Goal: Information Seeking & Learning: Learn about a topic

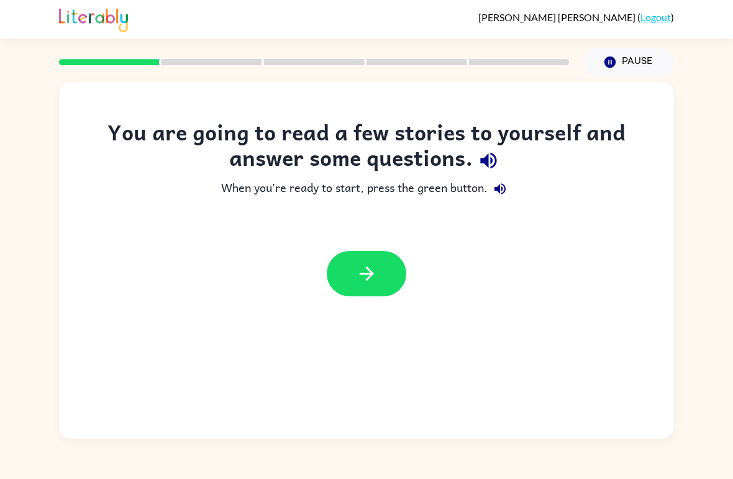
click at [711, 402] on div "You are going to read a few stories to yourself and answer some questions. When…" at bounding box center [366, 257] width 733 height 362
click at [379, 267] on button "button" at bounding box center [367, 273] width 80 height 45
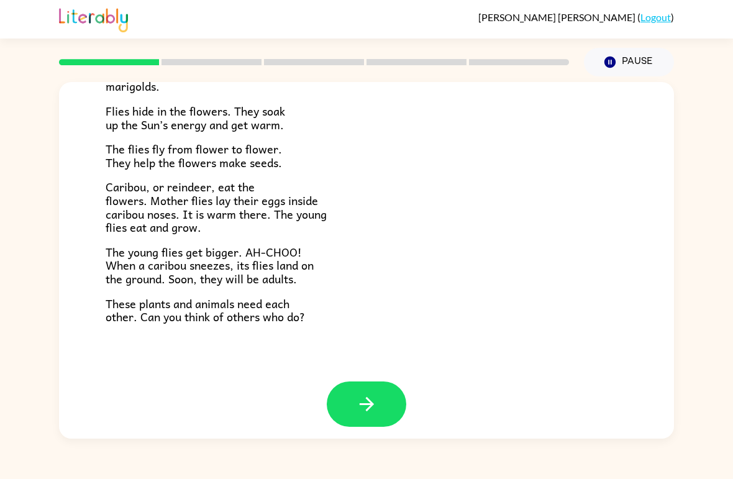
scroll to position [245, 0]
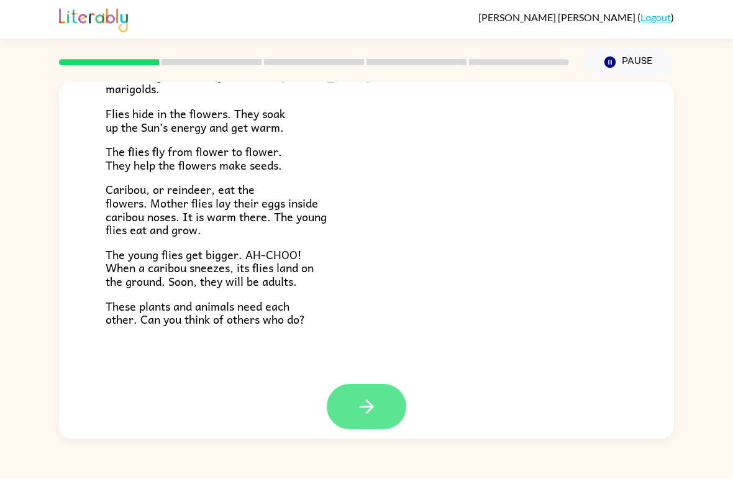
click at [374, 396] on icon "button" at bounding box center [367, 407] width 22 height 22
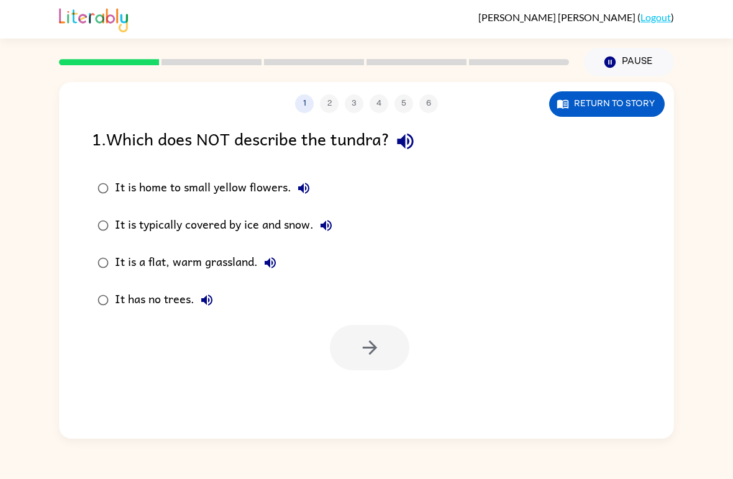
click at [221, 270] on div "It is a flat, warm grassland." at bounding box center [199, 262] width 168 height 25
click at [378, 353] on icon "button" at bounding box center [370, 348] width 22 height 22
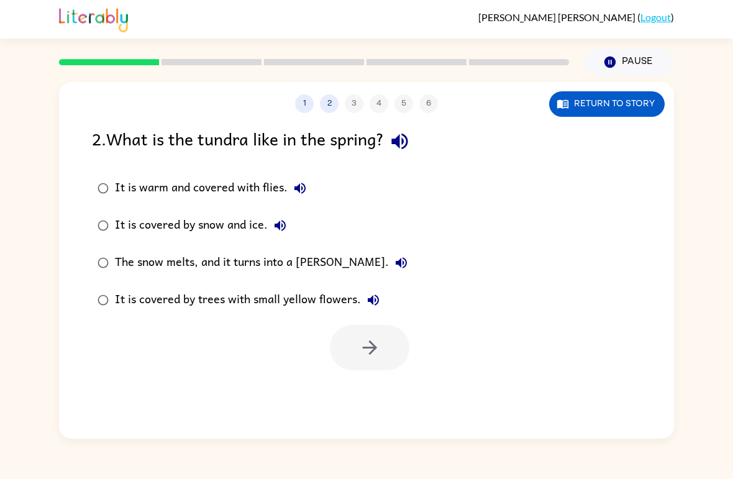
click at [308, 260] on div "The snow melts, and it turns into a [PERSON_NAME]." at bounding box center [264, 262] width 299 height 25
click at [373, 348] on icon "button" at bounding box center [369, 347] width 14 height 14
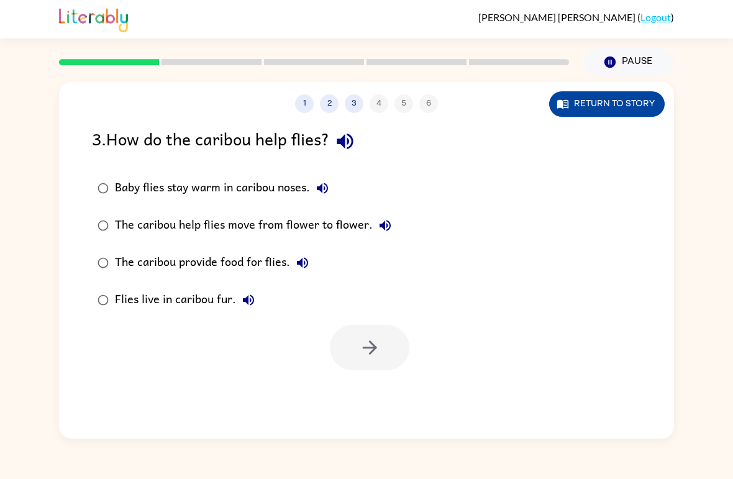
click at [596, 108] on button "Return to story" at bounding box center [607, 103] width 116 height 25
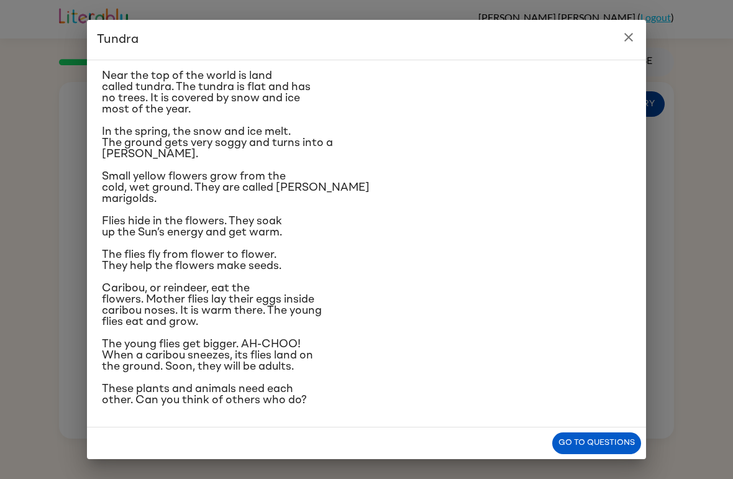
scroll to position [115, 0]
click at [629, 35] on icon "close" at bounding box center [628, 37] width 15 height 15
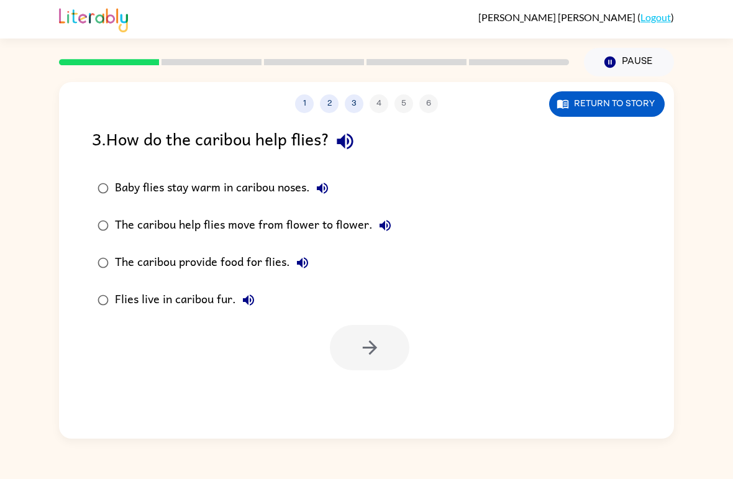
click at [289, 197] on div "Baby flies stay warm in caribou noses." at bounding box center [225, 188] width 220 height 25
click at [380, 341] on icon "button" at bounding box center [370, 348] width 22 height 22
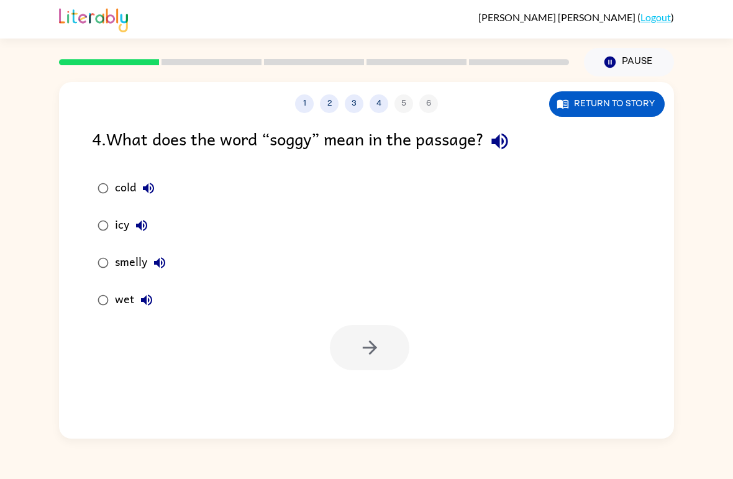
click at [125, 317] on label "wet" at bounding box center [131, 299] width 93 height 37
click at [368, 326] on button "button" at bounding box center [370, 347] width 80 height 45
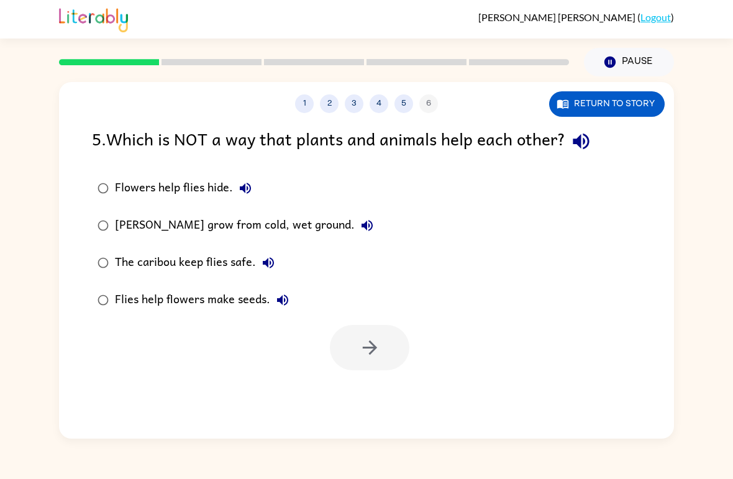
click at [331, 233] on div "[PERSON_NAME] grow from cold, wet ground." at bounding box center [247, 225] width 265 height 25
click at [344, 218] on div "[PERSON_NAME] grow from cold, wet ground." at bounding box center [247, 225] width 265 height 25
click at [380, 348] on icon "button" at bounding box center [370, 348] width 22 height 22
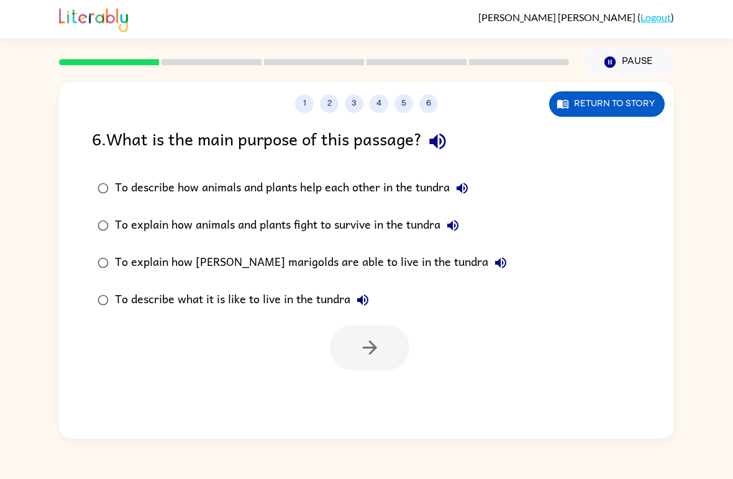
click at [389, 185] on div "To describe how animals and plants help each other in the tundra" at bounding box center [295, 188] width 360 height 25
click at [304, 309] on div "To describe what it is like to live in the tundra" at bounding box center [245, 300] width 260 height 25
click at [368, 193] on div "To describe how animals and plants help each other in the tundra" at bounding box center [295, 188] width 360 height 25
click at [374, 365] on button "button" at bounding box center [370, 347] width 80 height 45
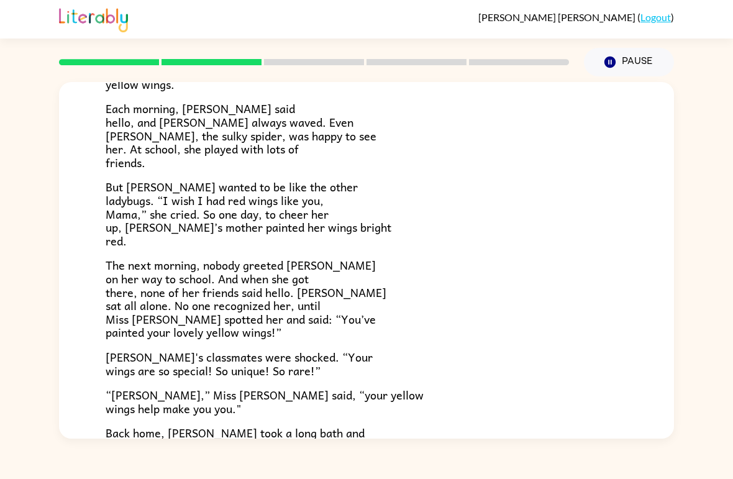
scroll to position [158, 0]
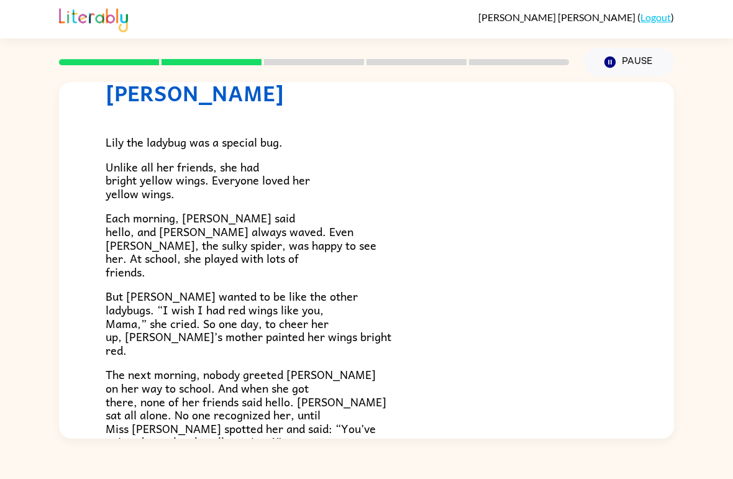
drag, startPoint x: 473, startPoint y: 283, endPoint x: 468, endPoint y: 260, distance: 24.3
click at [468, 260] on div "Lily the ladybug was a special bug. Unlike all her friends, she had bright yell…" at bounding box center [367, 360] width 522 height 508
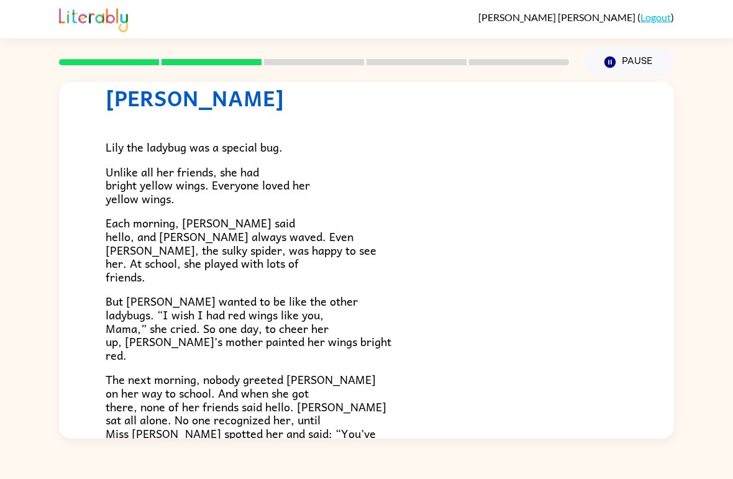
scroll to position [43, 0]
drag, startPoint x: 470, startPoint y: 265, endPoint x: 469, endPoint y: 313, distance: 47.8
click at [469, 313] on div "Lily the ladybug was a special bug. Unlike all her friends, she had bright yell…" at bounding box center [367, 365] width 522 height 508
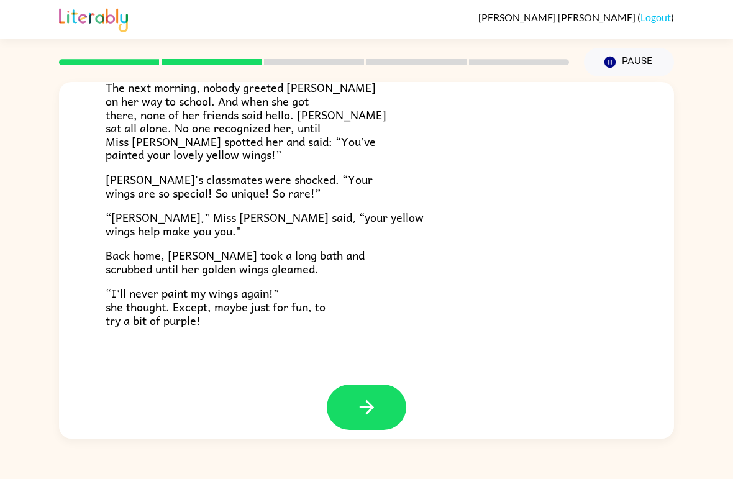
scroll to position [334, 0]
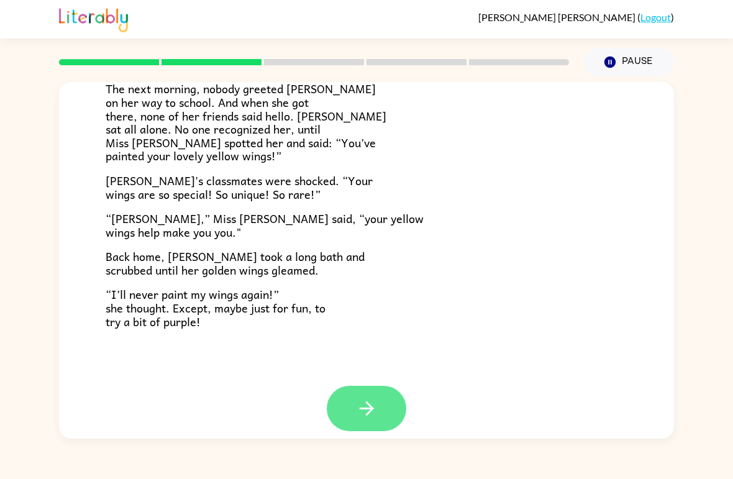
click at [361, 398] on icon "button" at bounding box center [367, 409] width 22 height 22
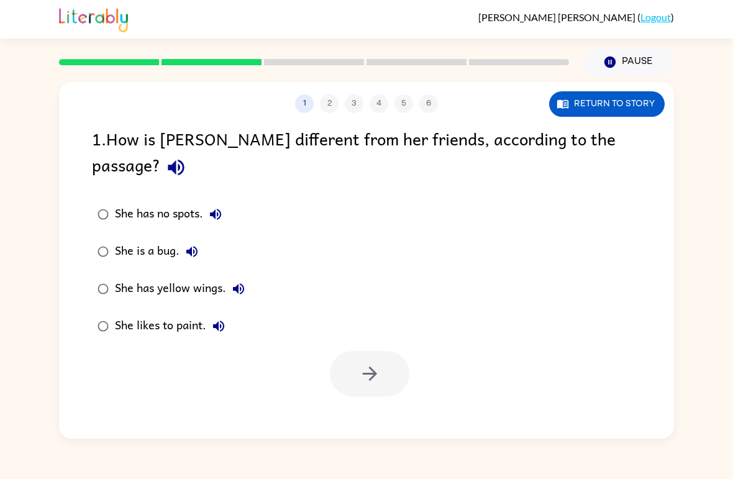
scroll to position [0, 0]
click at [240, 276] on button "She has yellow wings." at bounding box center [238, 288] width 25 height 25
click at [210, 276] on div "She has yellow wings." at bounding box center [183, 288] width 136 height 25
click at [394, 367] on button "button" at bounding box center [370, 373] width 80 height 45
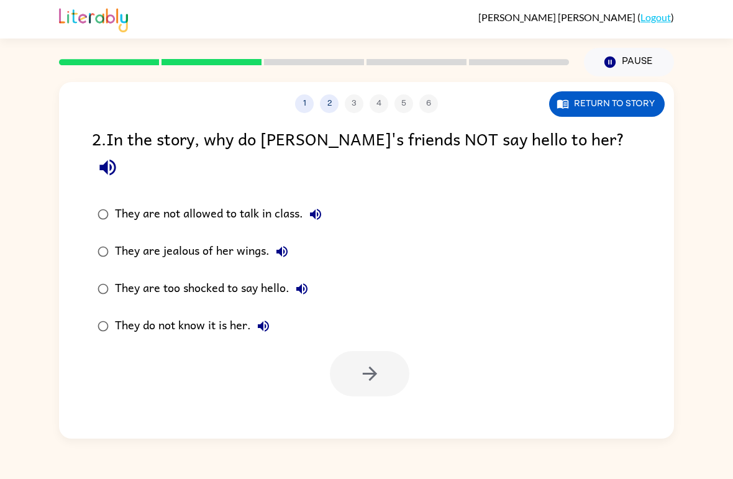
click at [385, 351] on div at bounding box center [370, 373] width 80 height 45
click at [203, 314] on div "They do not know it is her." at bounding box center [195, 326] width 161 height 25
click at [375, 363] on icon "button" at bounding box center [370, 374] width 22 height 22
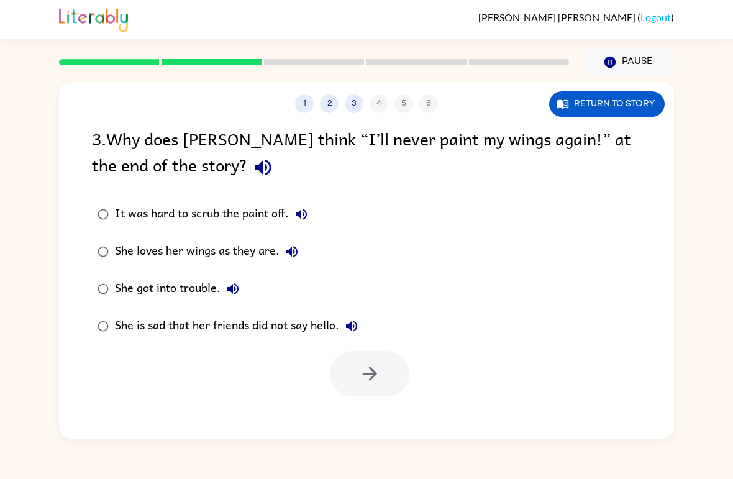
click at [235, 250] on div "She loves her wings as they are." at bounding box center [209, 251] width 189 height 25
click at [357, 396] on button "button" at bounding box center [370, 373] width 80 height 45
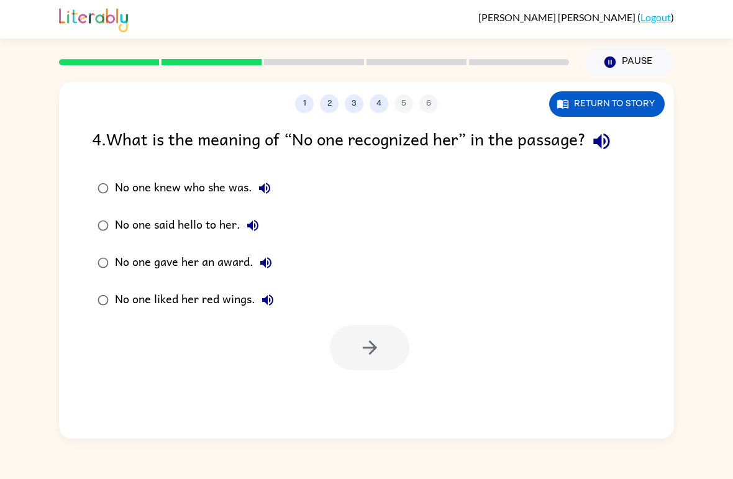
click at [227, 193] on div "No one knew who she was." at bounding box center [196, 188] width 162 height 25
click at [379, 350] on icon "button" at bounding box center [370, 348] width 22 height 22
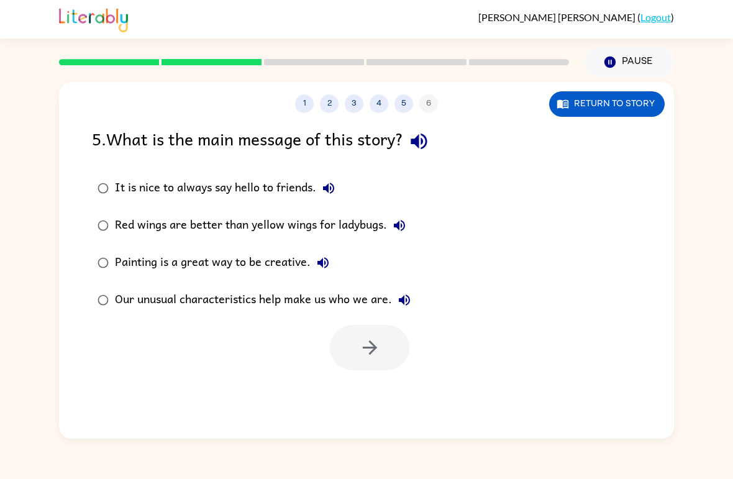
click at [307, 293] on div "Our unusual characteristics help make us who we are." at bounding box center [266, 300] width 302 height 25
click at [347, 348] on button "button" at bounding box center [370, 347] width 80 height 45
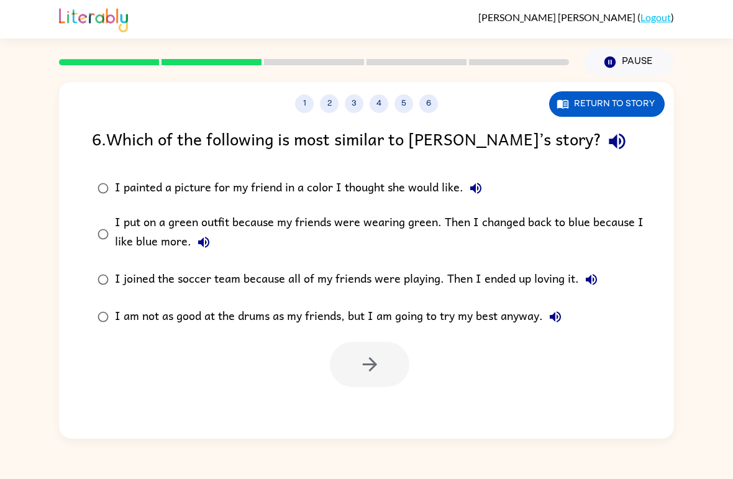
click at [316, 225] on div "I put on a green outfit because my friends were wearing green. Then I changed b…" at bounding box center [386, 234] width 543 height 42
click at [379, 374] on icon "button" at bounding box center [370, 364] width 22 height 22
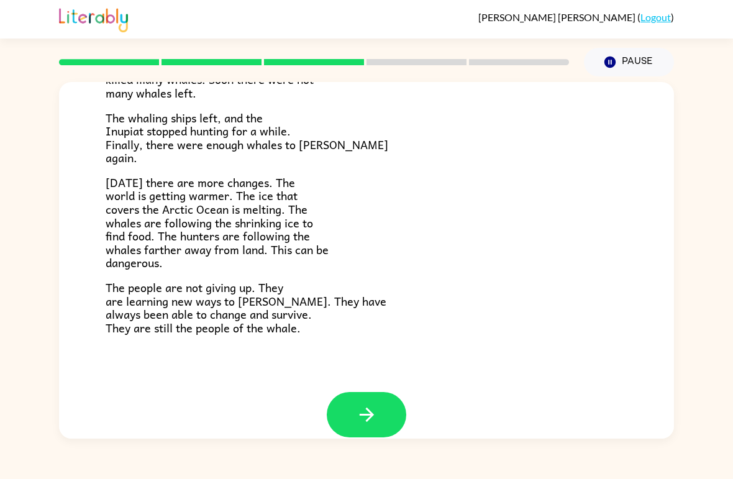
scroll to position [400, 0]
click at [375, 416] on button "button" at bounding box center [367, 413] width 80 height 45
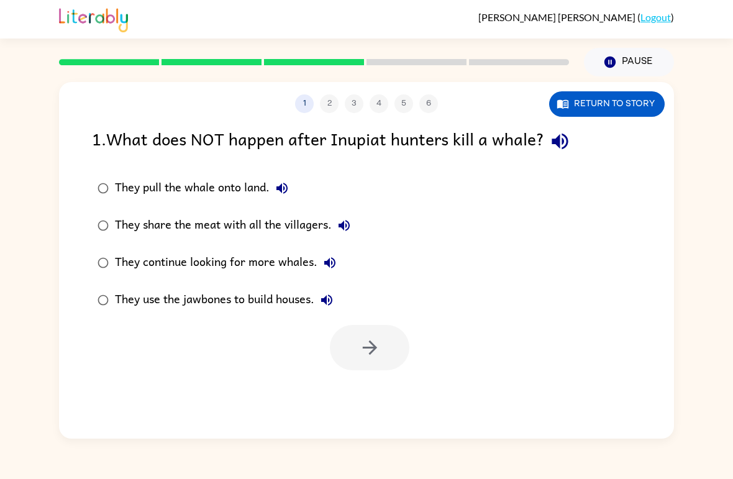
click at [222, 252] on div "They continue looking for more whales." at bounding box center [228, 262] width 227 height 25
click at [259, 269] on div "They continue looking for more whales." at bounding box center [228, 262] width 227 height 25
click at [381, 358] on button "button" at bounding box center [370, 347] width 80 height 45
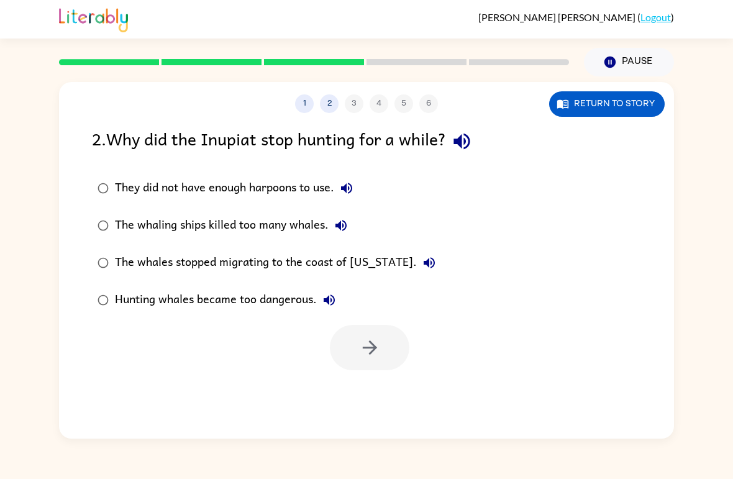
click at [307, 216] on div "The whaling ships killed too many whales." at bounding box center [234, 225] width 239 height 25
click at [367, 337] on button "button" at bounding box center [370, 347] width 80 height 45
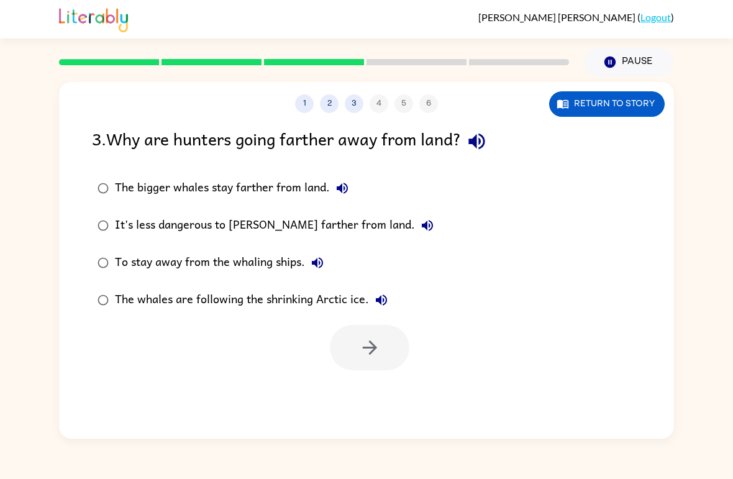
click at [262, 304] on div "The whales are following the shrinking Arctic ice." at bounding box center [254, 300] width 279 height 25
click at [362, 342] on icon "button" at bounding box center [370, 348] width 22 height 22
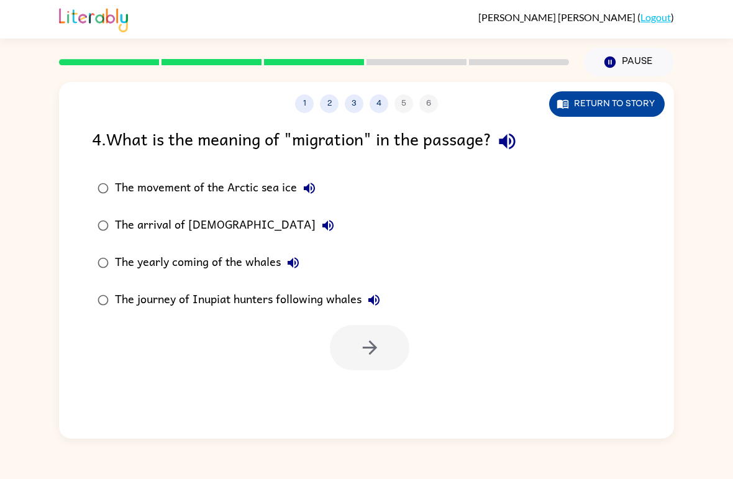
click at [619, 104] on button "Return to story" at bounding box center [607, 103] width 116 height 25
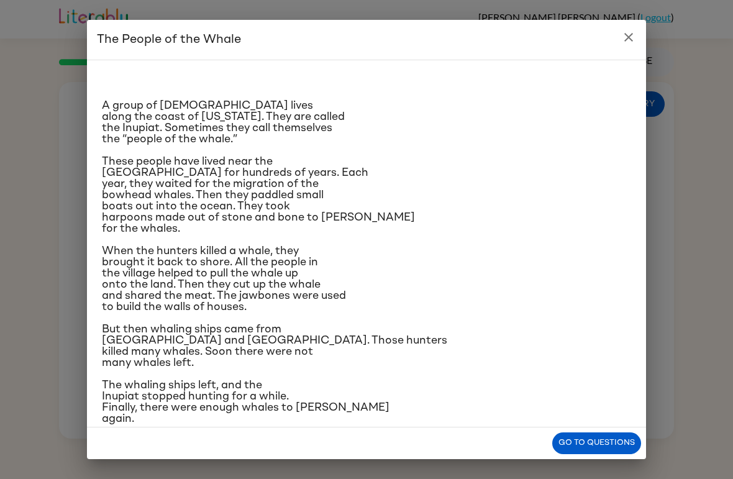
click at [631, 38] on icon "close" at bounding box center [628, 37] width 15 height 15
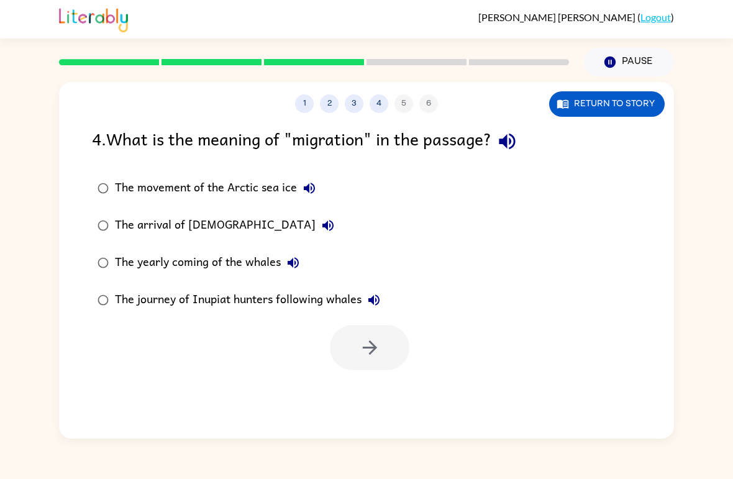
click at [287, 266] on icon "button" at bounding box center [293, 262] width 15 height 15
click at [239, 257] on div "The yearly coming of the whales" at bounding box center [210, 262] width 191 height 25
click at [378, 356] on icon "button" at bounding box center [370, 348] width 22 height 22
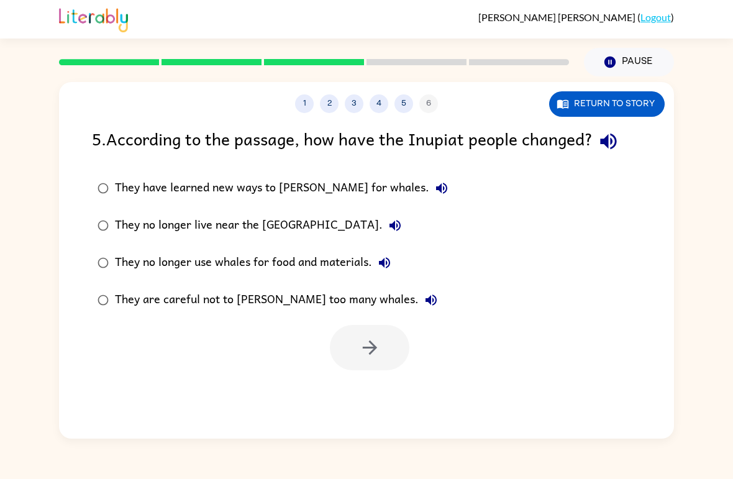
click at [302, 198] on div "They have learned new ways to [PERSON_NAME] for whales." at bounding box center [284, 188] width 339 height 25
click at [378, 340] on icon "button" at bounding box center [370, 348] width 22 height 22
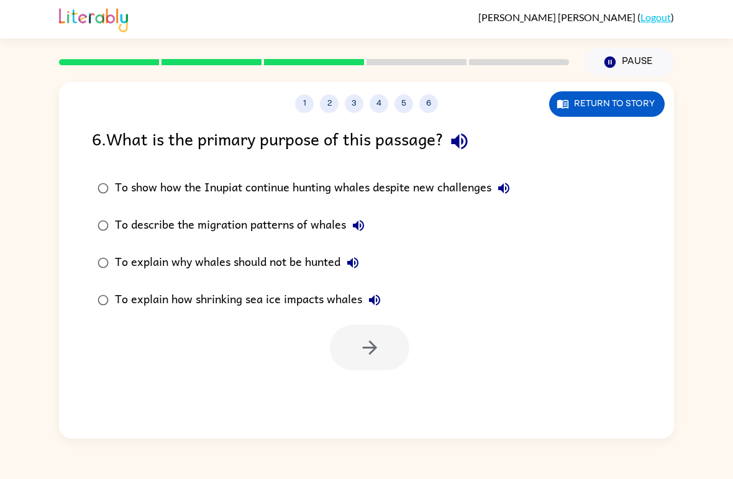
click at [279, 297] on div "To explain how shrinking sea ice impacts whales" at bounding box center [251, 300] width 272 height 25
click at [353, 193] on div "To show how the Inupiat continue hunting whales despite new challenges" at bounding box center [315, 188] width 401 height 25
click at [377, 349] on icon "button" at bounding box center [370, 348] width 22 height 22
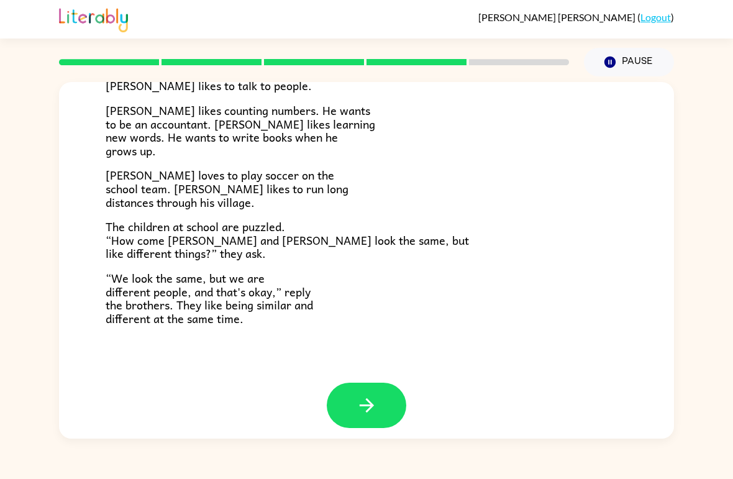
scroll to position [258, 0]
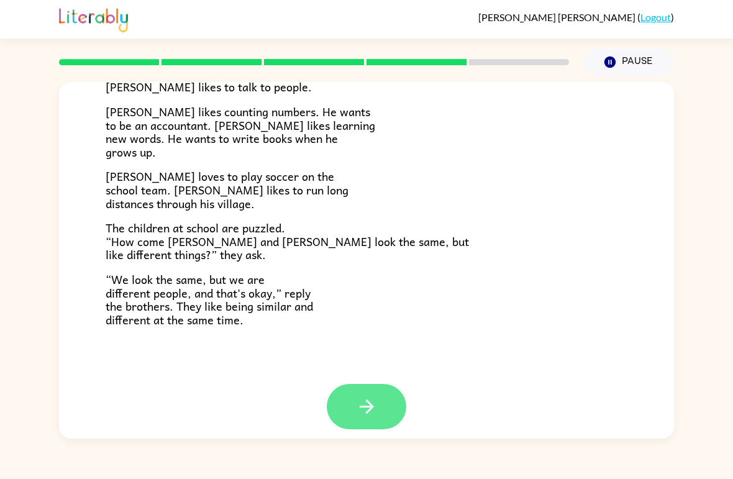
click at [390, 391] on button "button" at bounding box center [367, 406] width 80 height 45
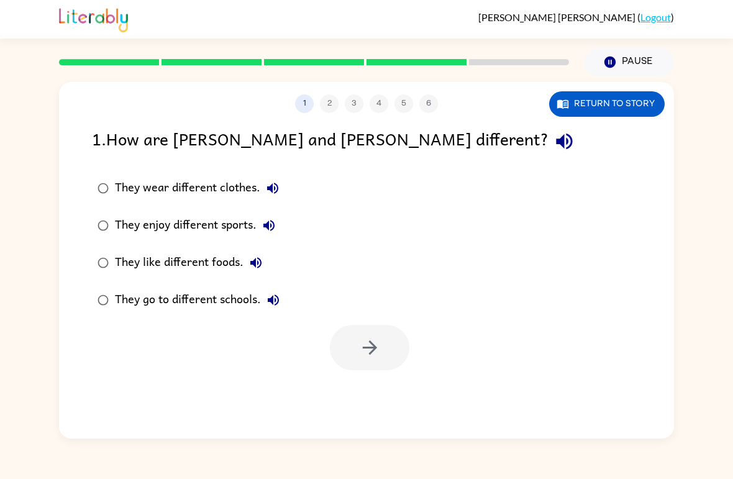
scroll to position [0, 0]
click at [230, 222] on div "They enjoy different sports." at bounding box center [198, 225] width 166 height 25
click at [392, 346] on button "button" at bounding box center [370, 347] width 80 height 45
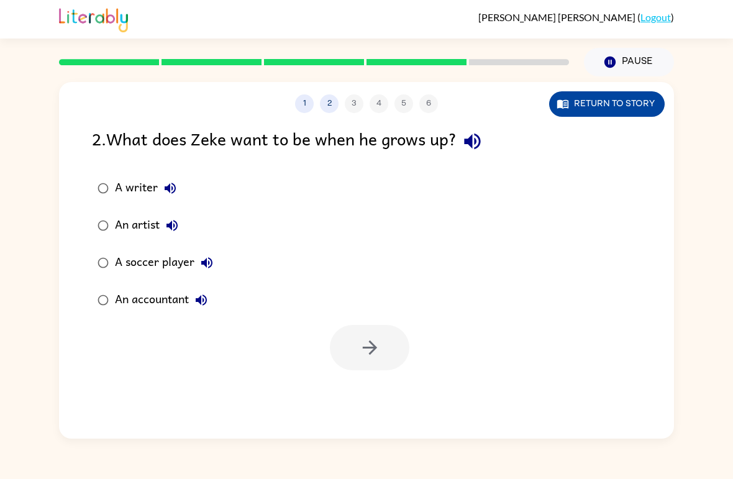
click at [635, 106] on button "Return to story" at bounding box center [607, 103] width 116 height 25
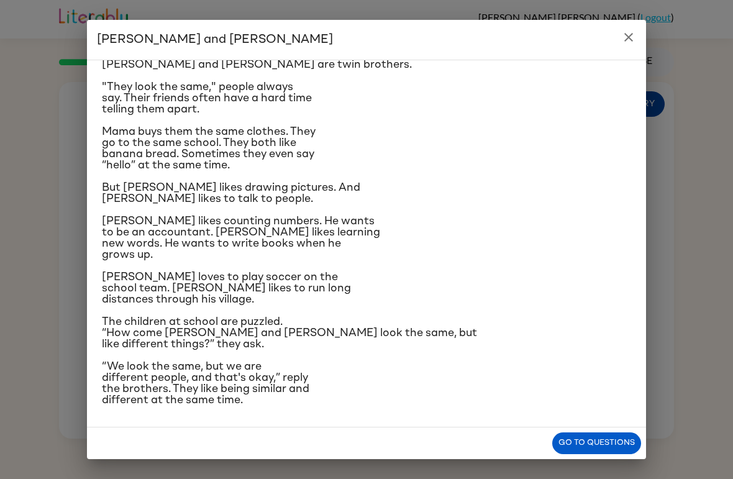
scroll to position [88, 0]
click at [633, 30] on icon "close" at bounding box center [628, 37] width 15 height 15
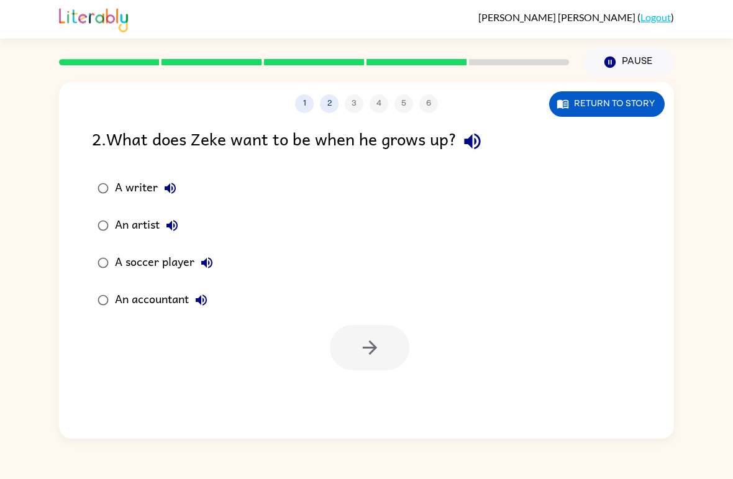
click at [143, 194] on div "A writer" at bounding box center [149, 188] width 68 height 25
click at [371, 344] on icon "button" at bounding box center [369, 347] width 14 height 14
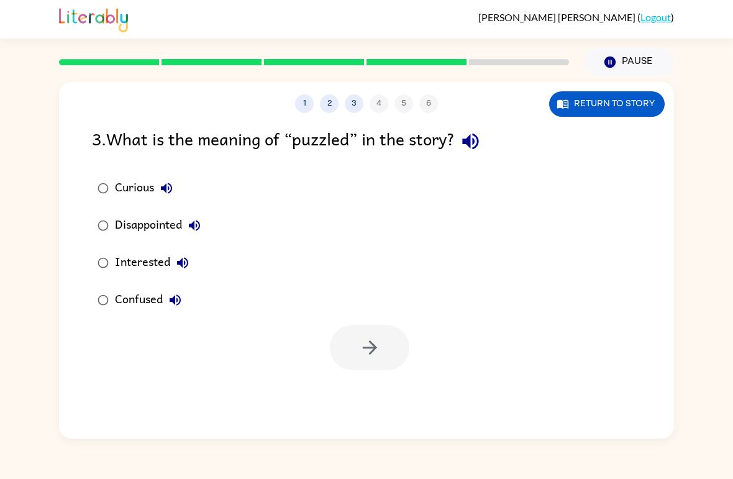
click at [138, 258] on div "Interested" at bounding box center [155, 262] width 80 height 25
click at [145, 296] on div "Confused" at bounding box center [151, 300] width 73 height 25
click at [408, 371] on div "1 2 3 4 5 6 Return to story 3 . What is the meaning of “puzzled” in the story? …" at bounding box center [366, 260] width 615 height 357
click at [375, 360] on button "button" at bounding box center [370, 347] width 80 height 45
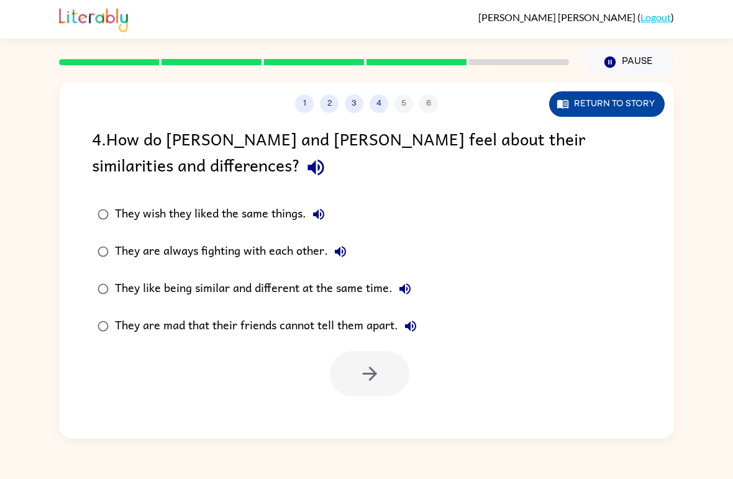
click at [613, 103] on button "Return to story" at bounding box center [607, 103] width 116 height 25
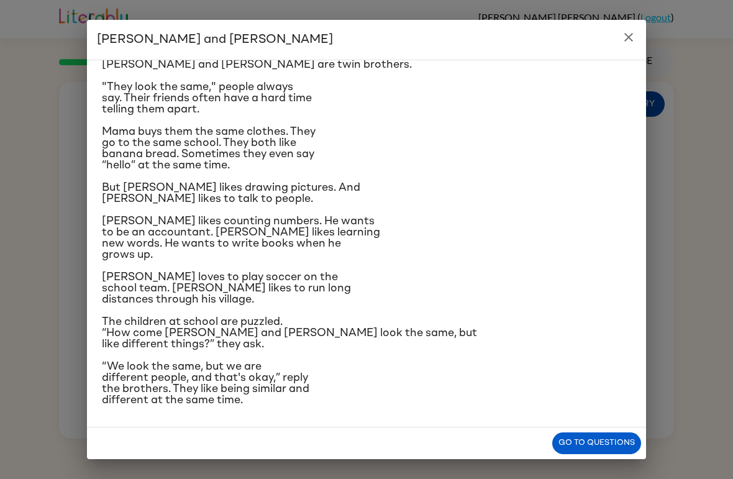
scroll to position [130, 0]
click at [630, 32] on icon "close" at bounding box center [628, 37] width 15 height 15
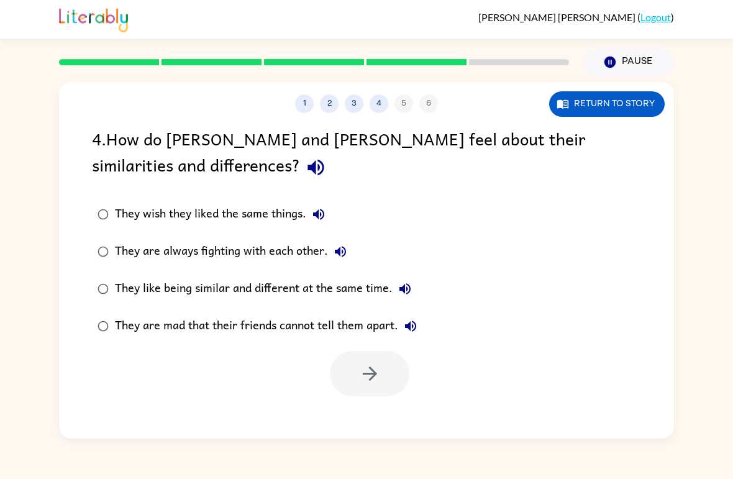
click at [279, 299] on div "They like being similar and different at the same time." at bounding box center [266, 288] width 303 height 25
click at [276, 289] on div "They like being similar and different at the same time." at bounding box center [266, 288] width 303 height 25
click at [380, 367] on icon "button" at bounding box center [370, 374] width 22 height 22
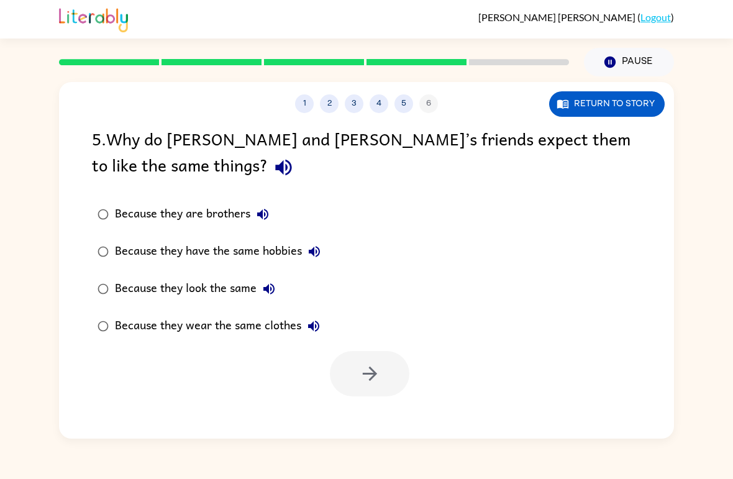
click at [219, 286] on div "Because they look the same" at bounding box center [198, 288] width 166 height 25
click at [381, 356] on button "button" at bounding box center [370, 373] width 80 height 45
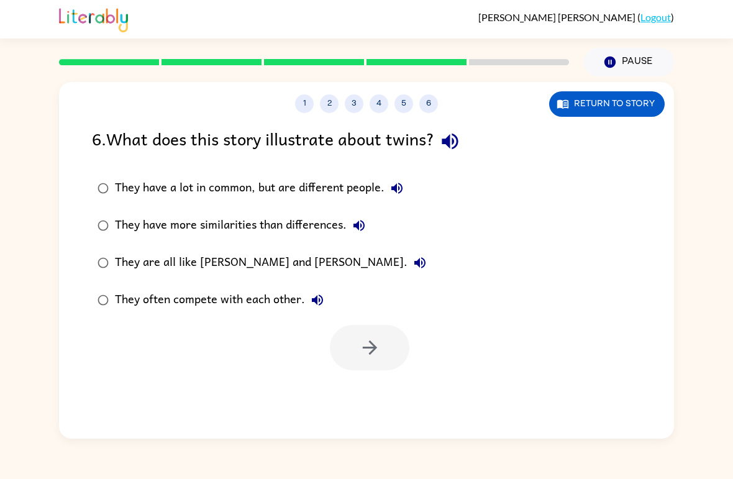
click at [314, 187] on div "They have a lot in common, but are different people." at bounding box center [262, 188] width 294 height 25
click at [375, 349] on icon "button" at bounding box center [369, 347] width 14 height 14
